Goal: Task Accomplishment & Management: Manage account settings

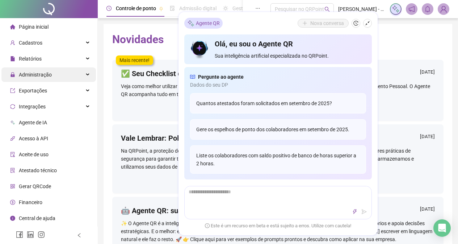
drag, startPoint x: 60, startPoint y: 72, endPoint x: 69, endPoint y: 75, distance: 9.4
click at [63, 74] on div "Administração" at bounding box center [48, 74] width 95 height 14
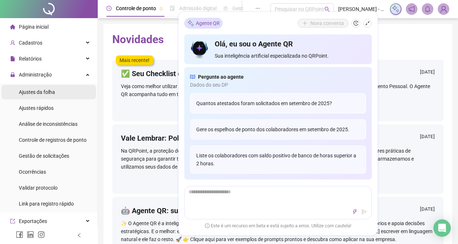
click at [66, 95] on li "Ajustes da folha" at bounding box center [48, 92] width 95 height 14
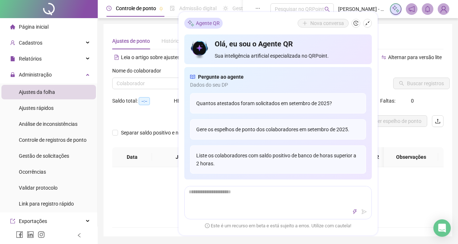
type input "**********"
click at [164, 82] on input "search" at bounding box center [162, 83] width 91 height 11
click at [368, 23] on icon "shrink" at bounding box center [367, 23] width 5 height 5
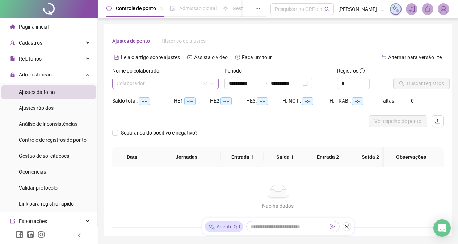
click at [185, 83] on input "search" at bounding box center [162, 83] width 91 height 11
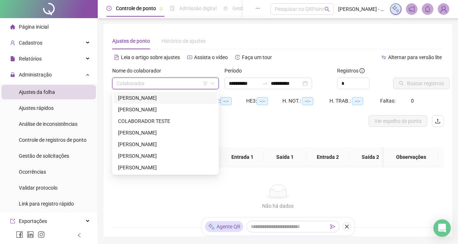
drag, startPoint x: 187, startPoint y: 97, endPoint x: 197, endPoint y: 92, distance: 11.2
click at [187, 97] on div "[PERSON_NAME]" at bounding box center [165, 98] width 95 height 8
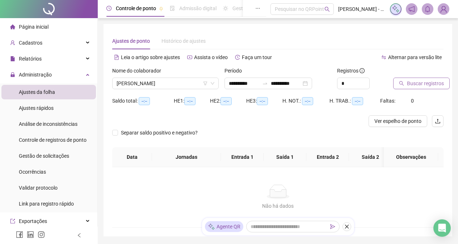
click at [405, 85] on button "Buscar registros" at bounding box center [421, 84] width 57 height 12
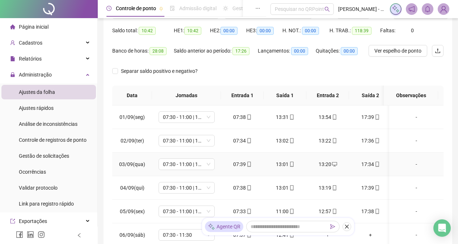
scroll to position [72, 0]
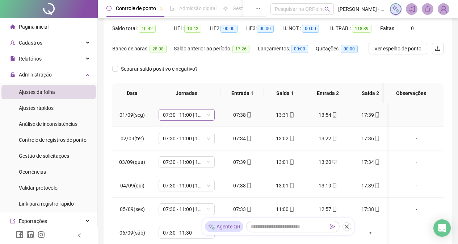
click at [209, 117] on span "07:30 - 11:00 | 13:00 - 17:30" at bounding box center [186, 114] width 47 height 11
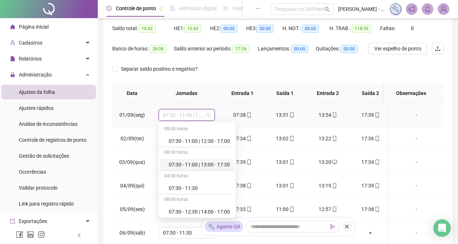
drag, startPoint x: 217, startPoint y: 166, endPoint x: 208, endPoint y: 155, distance: 13.1
click at [217, 164] on div "07:30 - 11:00 | 13:00 - 17:30" at bounding box center [199, 164] width 61 height 8
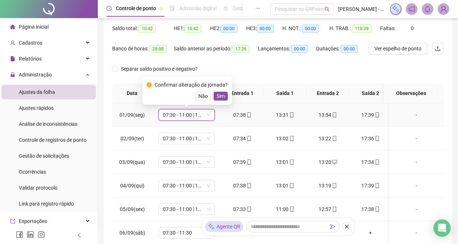
click at [220, 93] on span "Sim" at bounding box center [221, 96] width 8 height 8
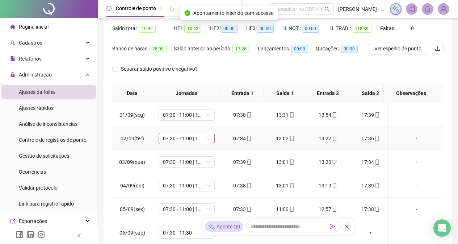
click at [209, 138] on span "07:30 - 11:00 | 13:00 - 17:30" at bounding box center [186, 138] width 47 height 11
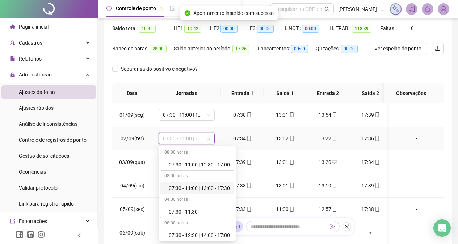
click at [214, 189] on div "07:30 - 11:00 | 13:00 - 17:30" at bounding box center [199, 188] width 61 height 8
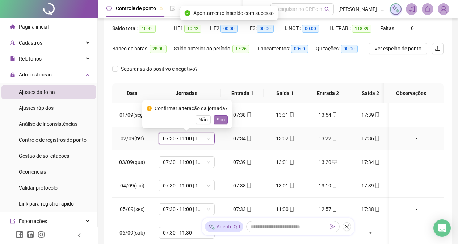
click at [220, 118] on span "Sim" at bounding box center [221, 120] width 8 height 8
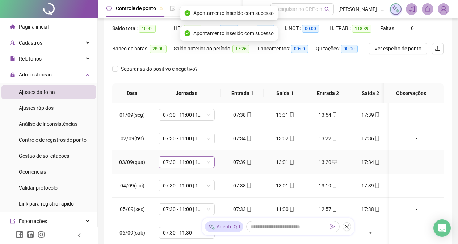
drag, startPoint x: 207, startPoint y: 164, endPoint x: 214, endPoint y: 158, distance: 9.0
click at [207, 164] on span "07:30 - 11:00 | 13:00 - 17:30" at bounding box center [186, 161] width 47 height 11
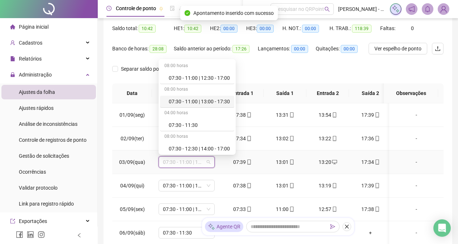
click at [223, 99] on div "07:30 - 11:00 | 13:00 - 17:30" at bounding box center [199, 101] width 61 height 8
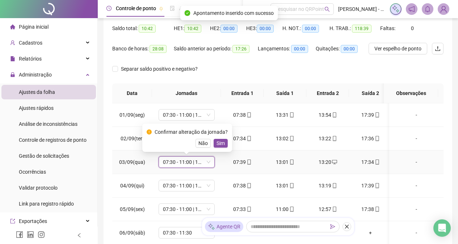
click at [220, 142] on span "Sim" at bounding box center [221, 143] width 8 height 8
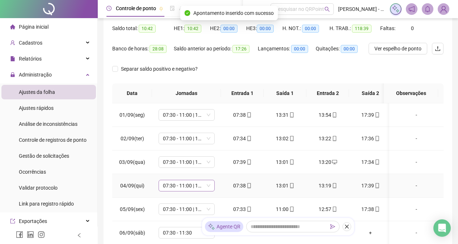
click at [210, 186] on div "07:30 - 11:00 | 13:00 - 17:30" at bounding box center [187, 186] width 56 height 12
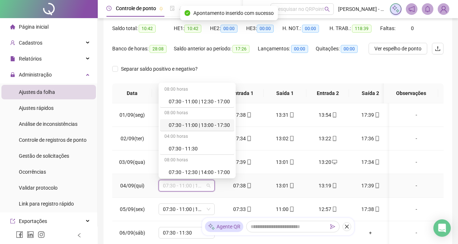
click at [216, 126] on div "07:30 - 11:00 | 13:00 - 17:30" at bounding box center [199, 125] width 61 height 8
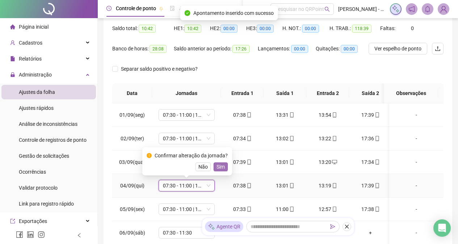
click at [221, 163] on span "Sim" at bounding box center [221, 167] width 8 height 8
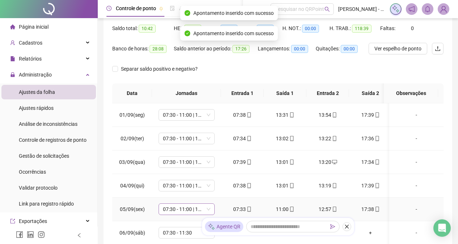
click at [203, 207] on span "07:30 - 11:00 | 13:00 - 17:30" at bounding box center [186, 209] width 47 height 11
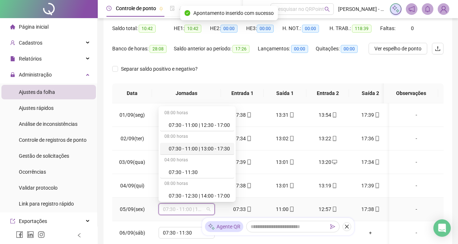
click at [217, 145] on div "07:30 - 11:00 | 13:00 - 17:30" at bounding box center [199, 149] width 61 height 8
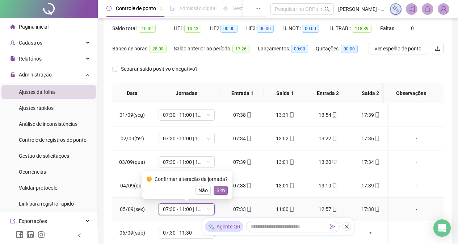
click at [223, 188] on button "Sim" at bounding box center [221, 190] width 14 height 9
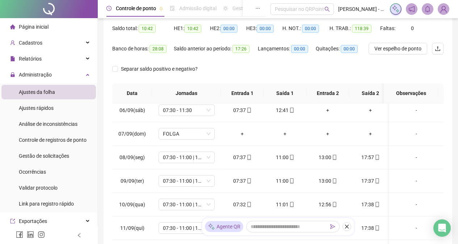
scroll to position [125, 0]
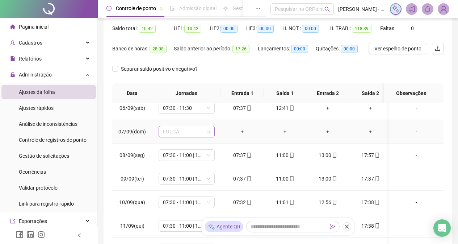
drag, startPoint x: 203, startPoint y: 132, endPoint x: 213, endPoint y: 131, distance: 10.2
click at [204, 132] on span "FOLGA" at bounding box center [186, 131] width 47 height 11
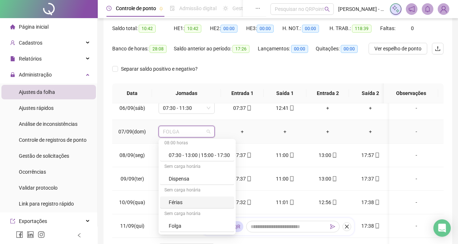
scroll to position [109, 0]
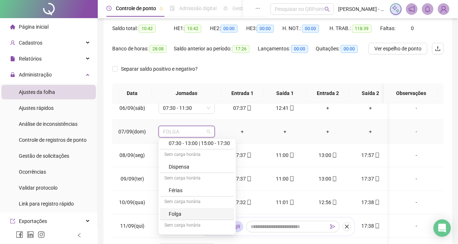
click at [196, 212] on div "Folga" at bounding box center [199, 214] width 61 height 8
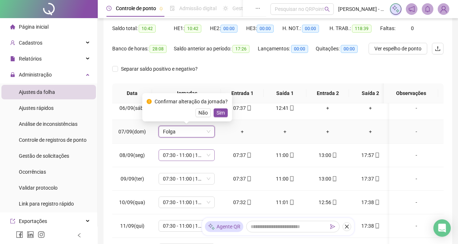
click at [217, 112] on span "Sim" at bounding box center [221, 113] width 8 height 8
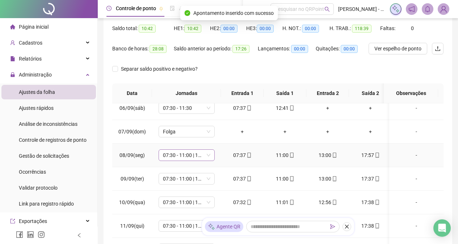
click at [208, 156] on span "07:30 - 11:00 | 13:00 - 17:30" at bounding box center [186, 155] width 47 height 11
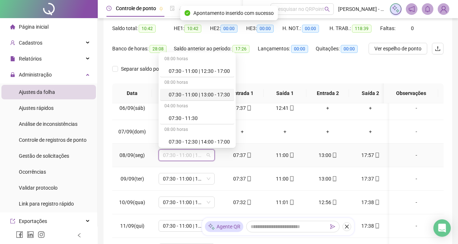
click at [209, 94] on div "07:30 - 11:00 | 13:00 - 17:30" at bounding box center [199, 95] width 61 height 8
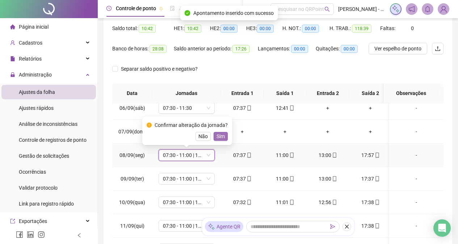
click at [217, 138] on span "Sim" at bounding box center [221, 136] width 8 height 8
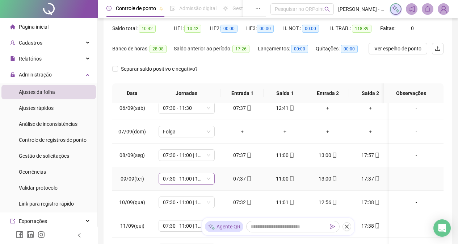
click at [210, 178] on span "07:30 - 11:00 | 13:00 - 17:30" at bounding box center [186, 178] width 47 height 11
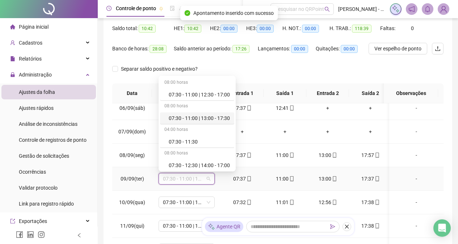
click at [219, 117] on div "07:30 - 11:00 | 13:00 - 17:30" at bounding box center [199, 118] width 61 height 8
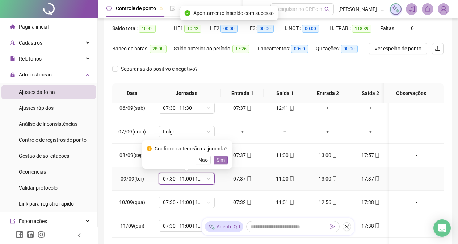
click at [219, 156] on span "Sim" at bounding box center [221, 160] width 8 height 8
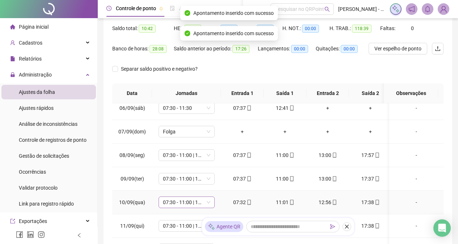
click at [209, 201] on span "07:30 - 11:00 | 13:00 - 17:30" at bounding box center [186, 202] width 47 height 11
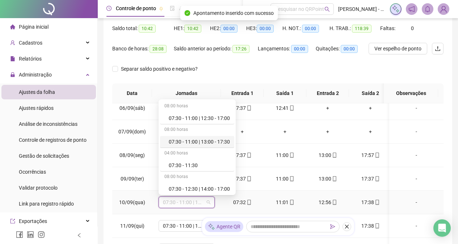
drag, startPoint x: 214, startPoint y: 142, endPoint x: 219, endPoint y: 148, distance: 7.9
click at [214, 142] on div "07:30 - 11:00 | 13:00 - 17:30" at bounding box center [199, 142] width 61 height 8
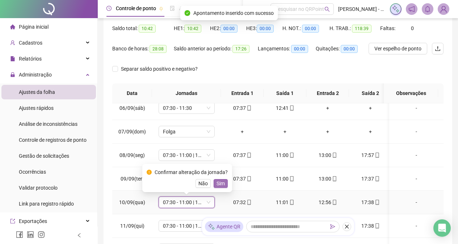
click at [221, 183] on span "Sim" at bounding box center [221, 183] width 8 height 8
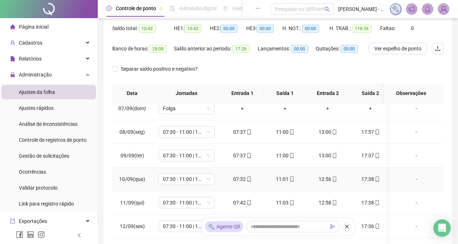
scroll to position [161, 0]
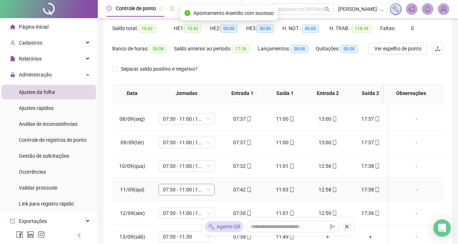
click at [205, 190] on span "07:30 - 11:00 | 13:00 - 17:30" at bounding box center [186, 189] width 47 height 11
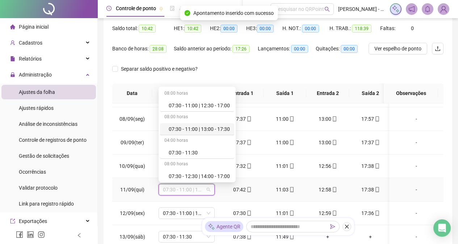
drag, startPoint x: 218, startPoint y: 129, endPoint x: 226, endPoint y: 139, distance: 13.1
click at [218, 130] on div "07:30 - 11:00 | 13:00 - 17:30" at bounding box center [199, 129] width 61 height 8
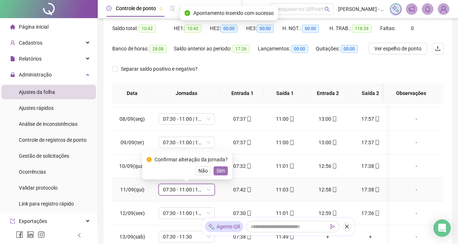
click at [222, 172] on span "Sim" at bounding box center [221, 171] width 8 height 8
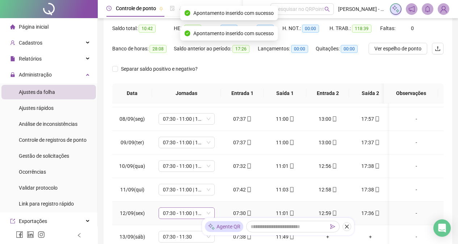
click at [206, 212] on span "07:30 - 11:00 | 13:00 - 17:30" at bounding box center [186, 213] width 47 height 11
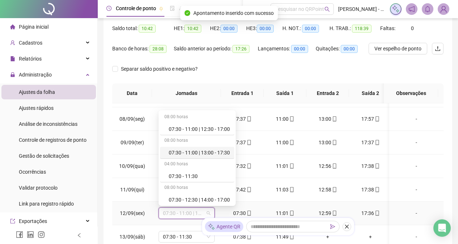
click at [212, 152] on div "07:30 - 11:00 | 13:00 - 17:30" at bounding box center [199, 152] width 61 height 8
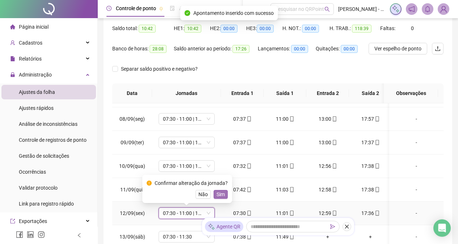
click at [221, 193] on span "Sim" at bounding box center [221, 194] width 8 height 8
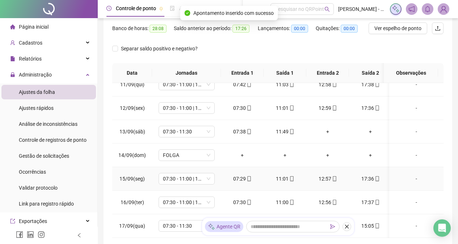
scroll to position [109, 0]
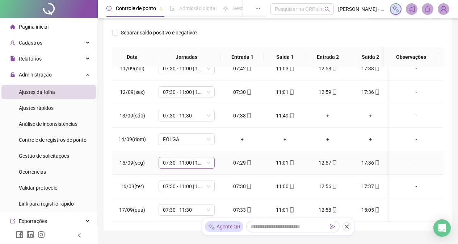
click at [208, 157] on span "07:30 - 11:00 | 13:00 - 17:30" at bounding box center [186, 162] width 47 height 11
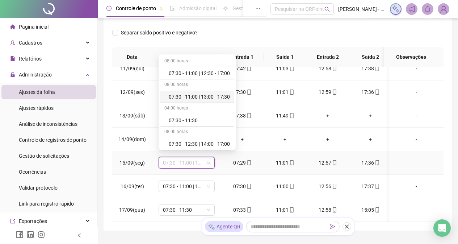
click at [218, 97] on div "07:30 - 11:00 | 13:00 - 17:30" at bounding box center [199, 97] width 61 height 8
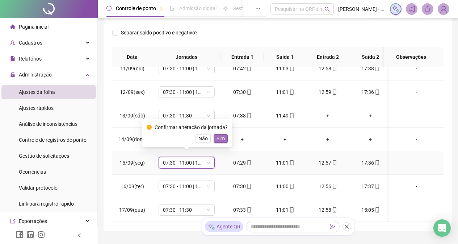
click at [221, 135] on span "Sim" at bounding box center [221, 138] width 8 height 8
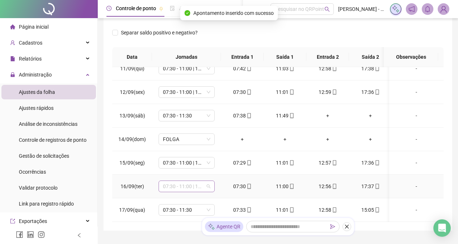
click at [207, 182] on span "07:30 - 11:00 | 13:00 - 17:30" at bounding box center [186, 186] width 47 height 11
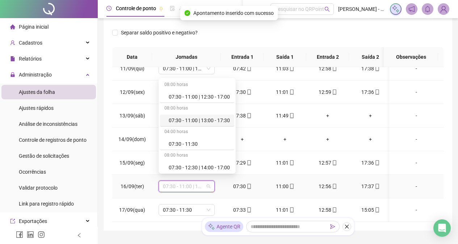
click at [205, 114] on div "08:00 horas" at bounding box center [197, 109] width 74 height 12
click at [217, 119] on div "07:30 - 11:00 | 13:00 - 17:30" at bounding box center [199, 120] width 61 height 8
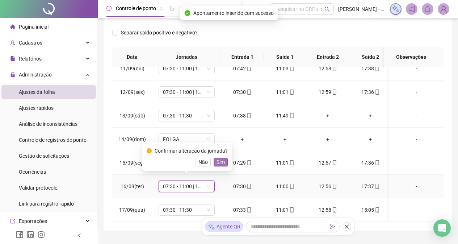
click at [221, 162] on span "Sim" at bounding box center [221, 162] width 8 height 8
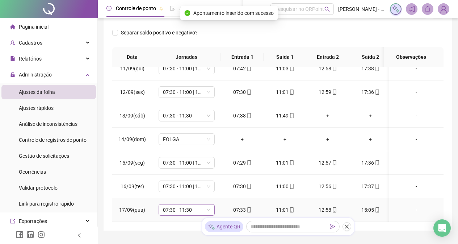
click at [209, 204] on span "07:30 - 11:30" at bounding box center [186, 209] width 47 height 11
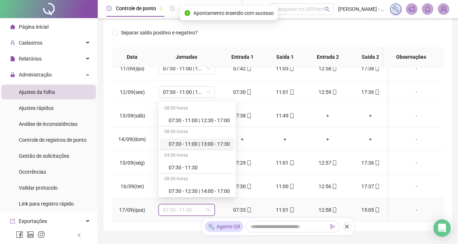
drag, startPoint x: 211, startPoint y: 142, endPoint x: 216, endPoint y: 150, distance: 9.6
click at [211, 142] on div "07:30 - 11:00 | 13:00 - 17:30" at bounding box center [199, 144] width 61 height 8
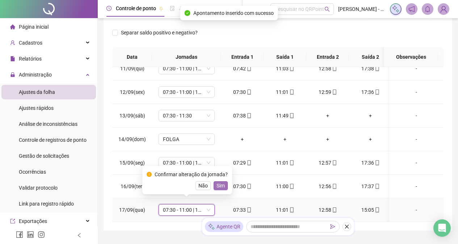
click at [221, 184] on span "Sim" at bounding box center [221, 185] width 8 height 8
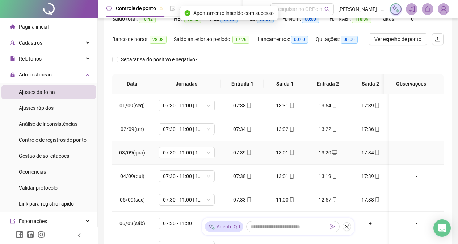
scroll to position [0, 0]
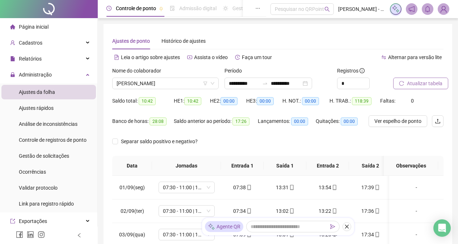
click at [405, 83] on button "Atualizar tabela" at bounding box center [420, 84] width 55 height 12
